Goal: Task Accomplishment & Management: Use online tool/utility

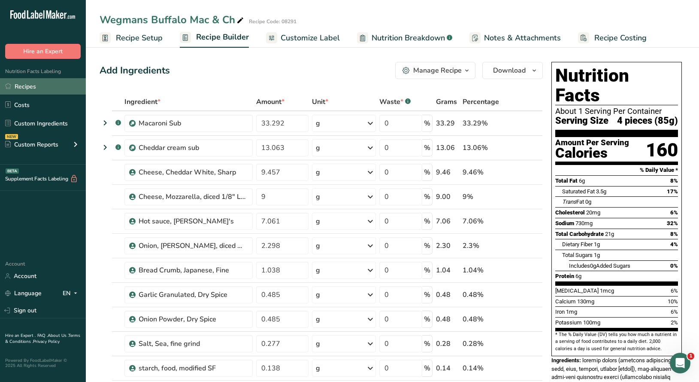
click at [27, 89] on link "Recipes" at bounding box center [43, 86] width 86 height 16
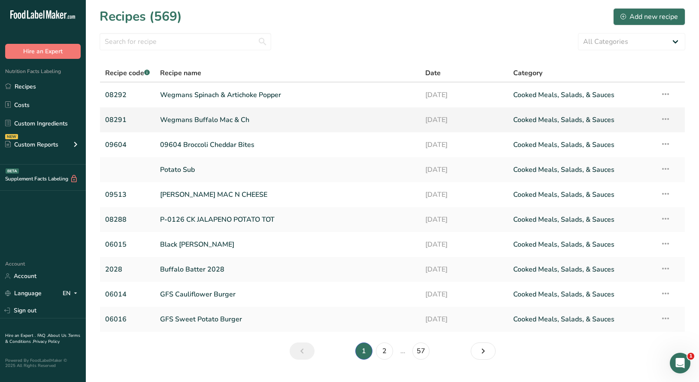
click at [197, 122] on link "Wegmans Buffalo Mac & Ch" at bounding box center [287, 120] width 255 height 18
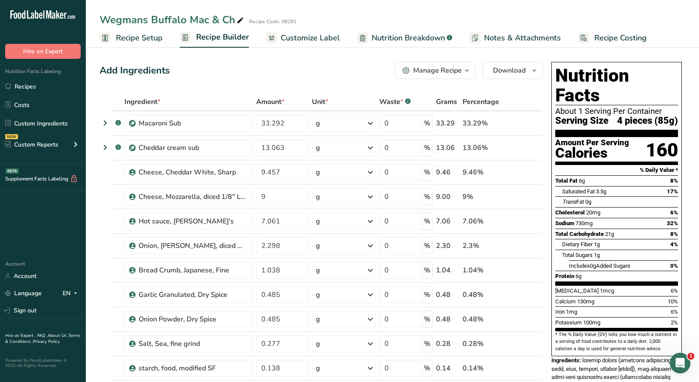
click at [298, 36] on span "Customize Label" at bounding box center [310, 38] width 59 height 12
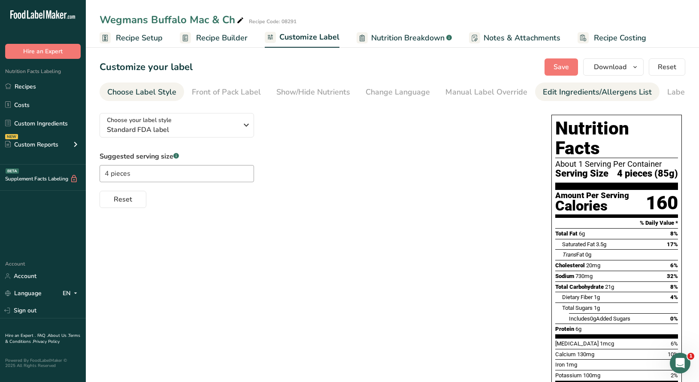
click at [546, 93] on div "Edit Ingredients/Allergens List" at bounding box center [597, 92] width 109 height 12
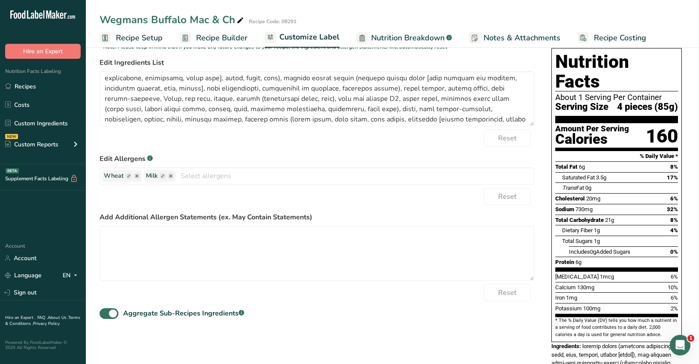
scroll to position [53, 0]
